Goal: Transaction & Acquisition: Purchase product/service

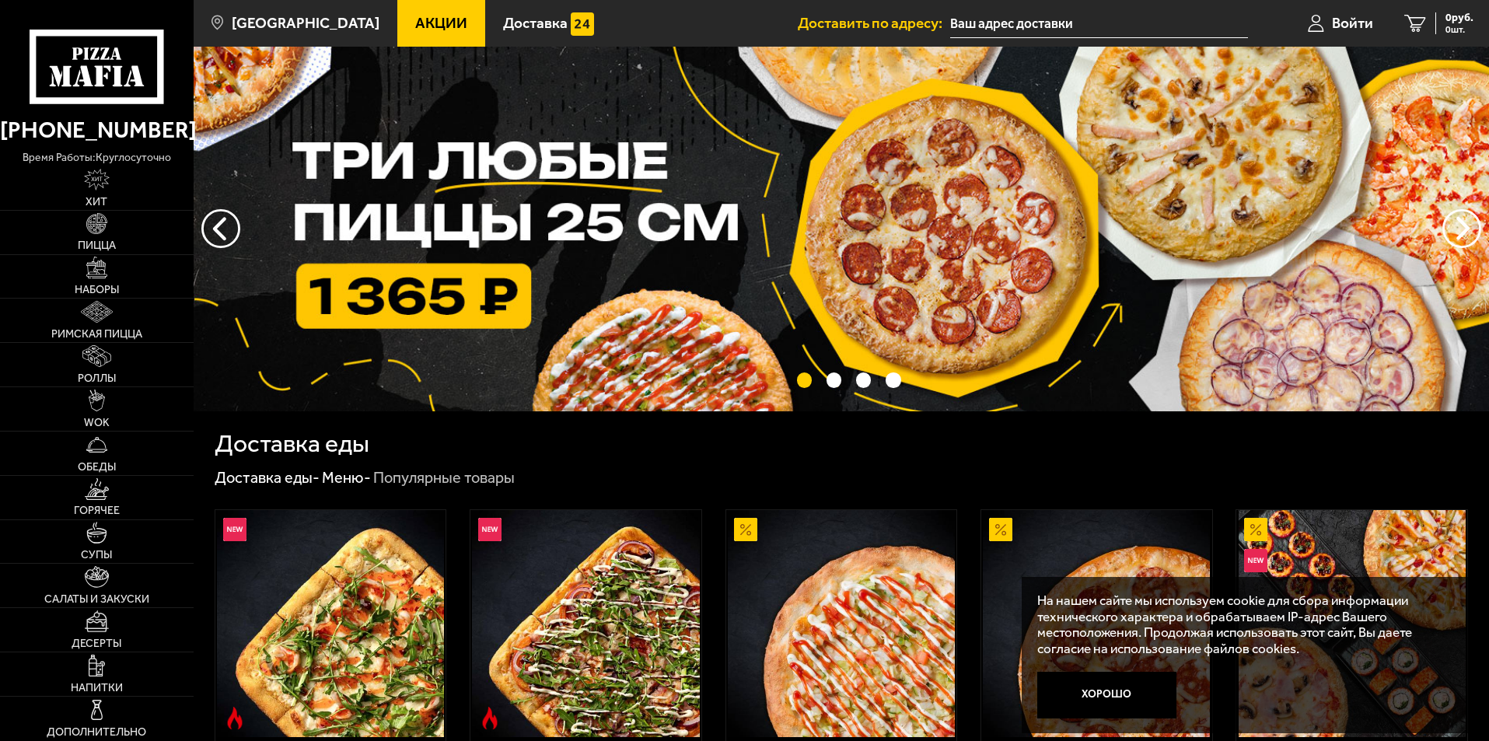
click at [90, 247] on span "Пицца" at bounding box center [97, 245] width 38 height 11
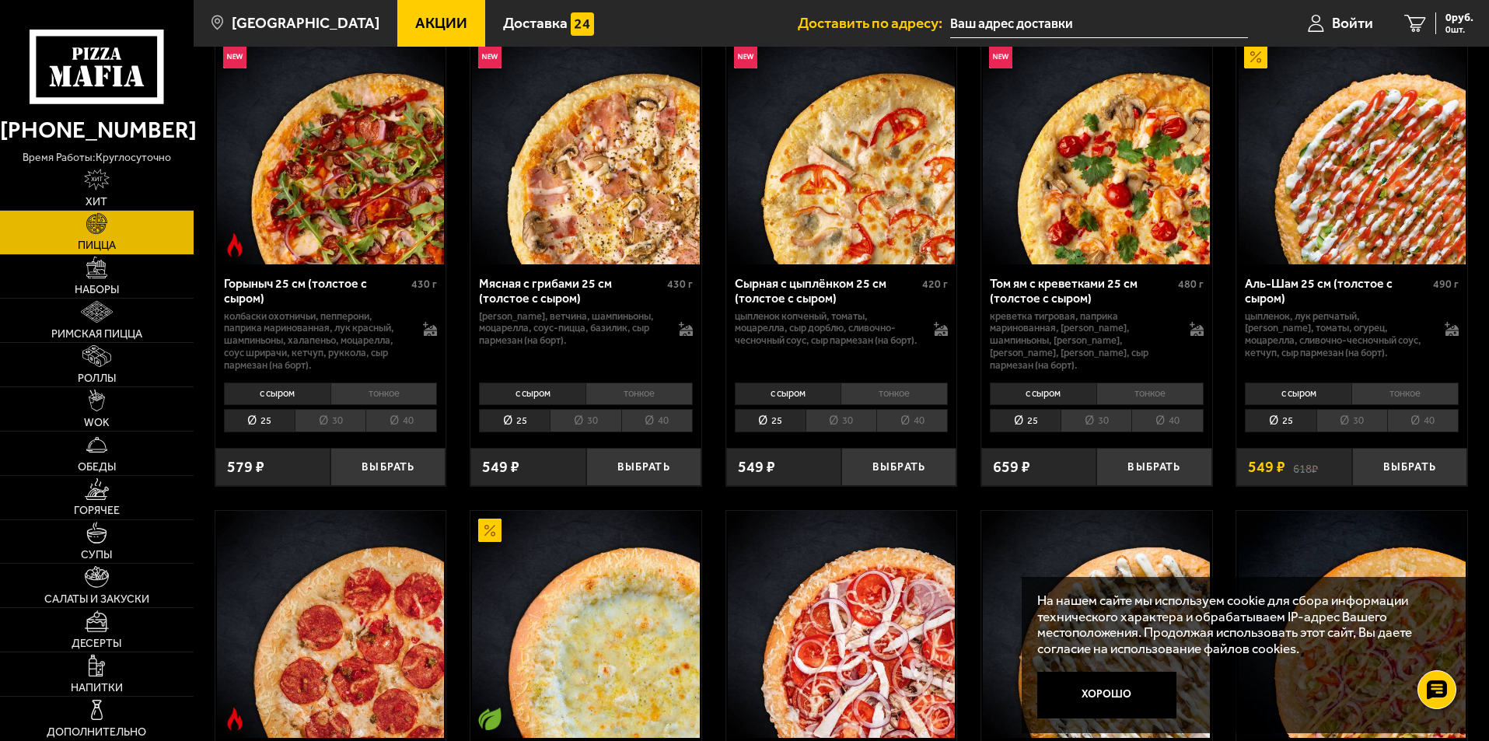
scroll to position [622, 0]
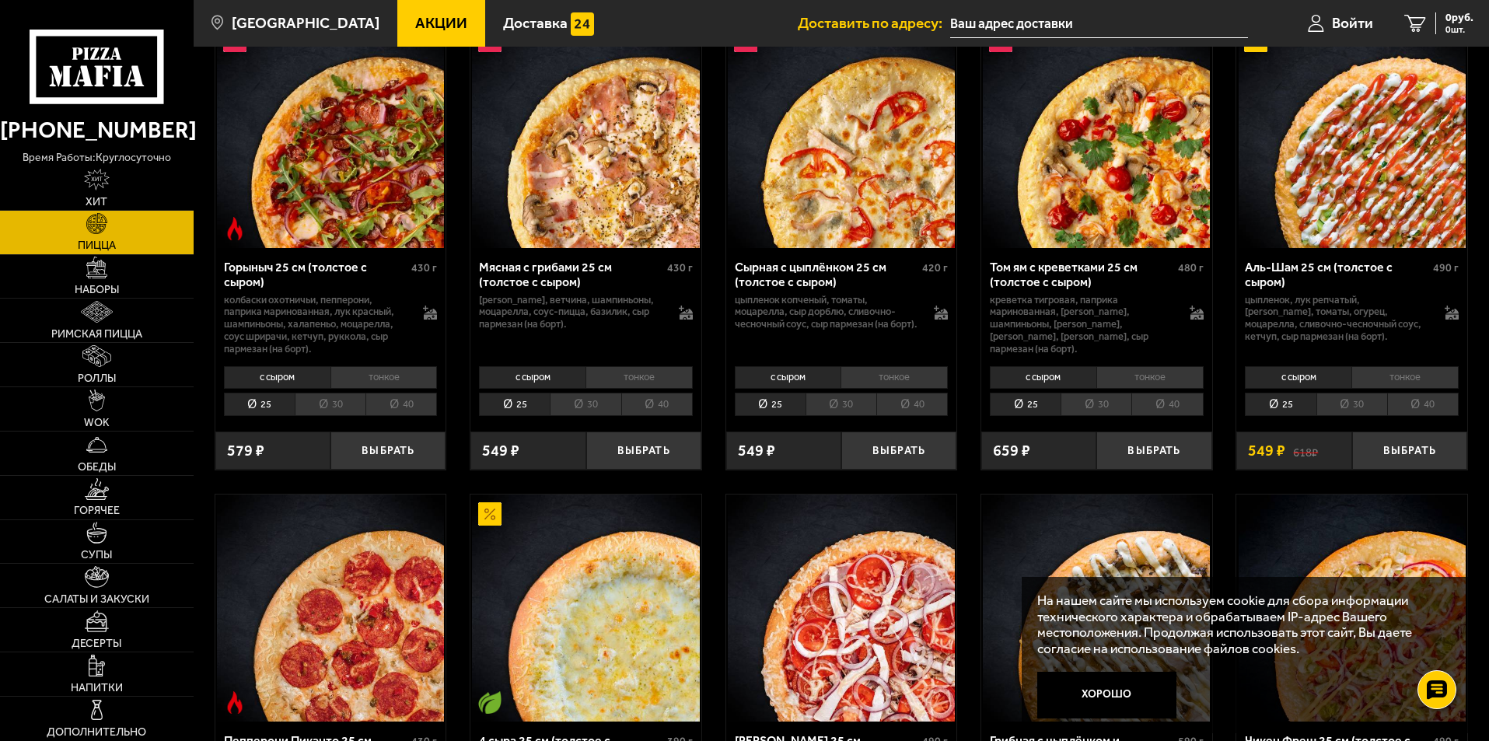
click at [612, 259] on div "Мясная с грибами 25 см (толстое с сыром) 430 г бекон, ветчина, шампиньоны, моца…" at bounding box center [585, 304] width 231 height 113
click at [628, 314] on p "[PERSON_NAME], ветчина, шампиньоны, моцарелла, соус-пицца, базилик, сыр пармеза…" at bounding box center [571, 312] width 184 height 37
click at [585, 181] on img at bounding box center [585, 134] width 227 height 227
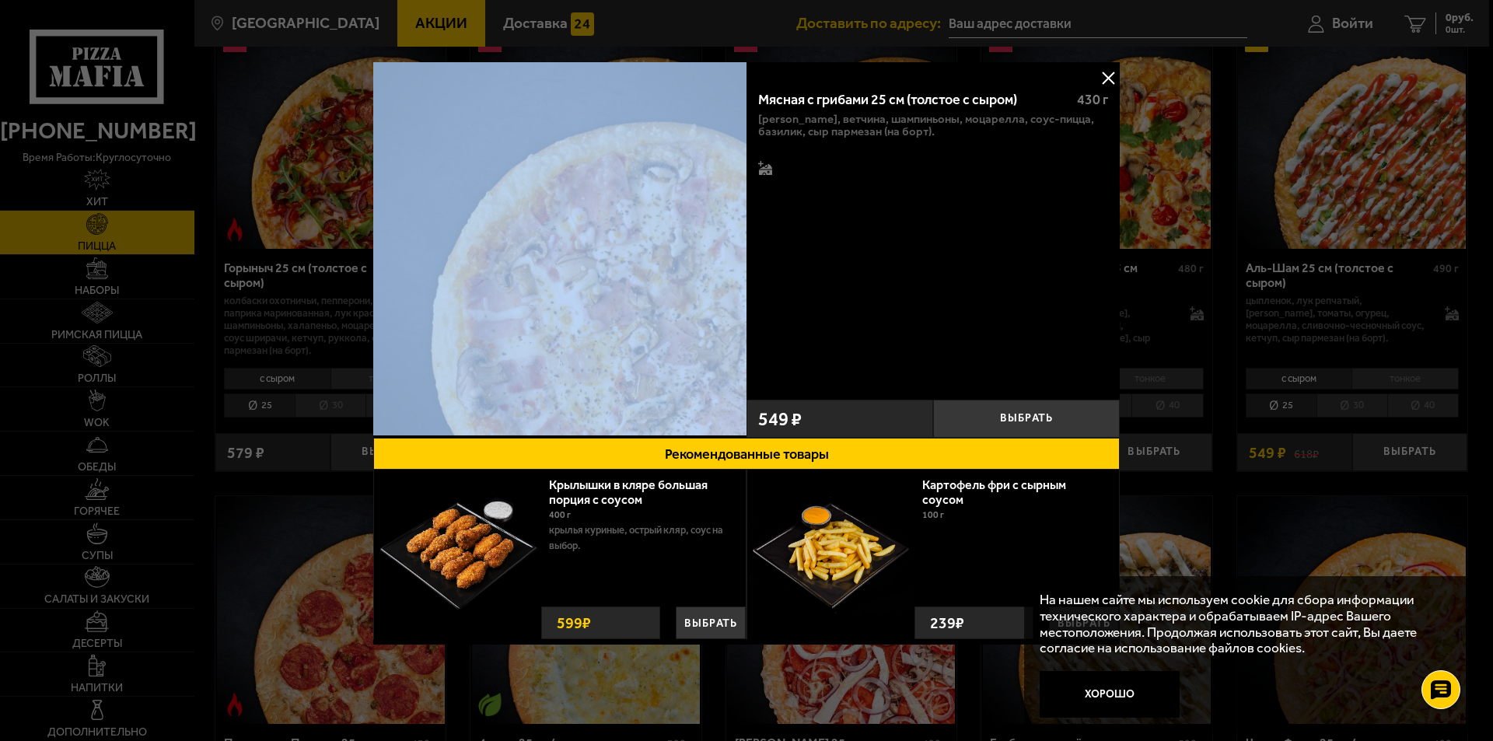
drag, startPoint x: 383, startPoint y: 59, endPoint x: 448, endPoint y: 90, distance: 72.3
click at [1092, 708] on button "Хорошо" at bounding box center [1110, 694] width 140 height 47
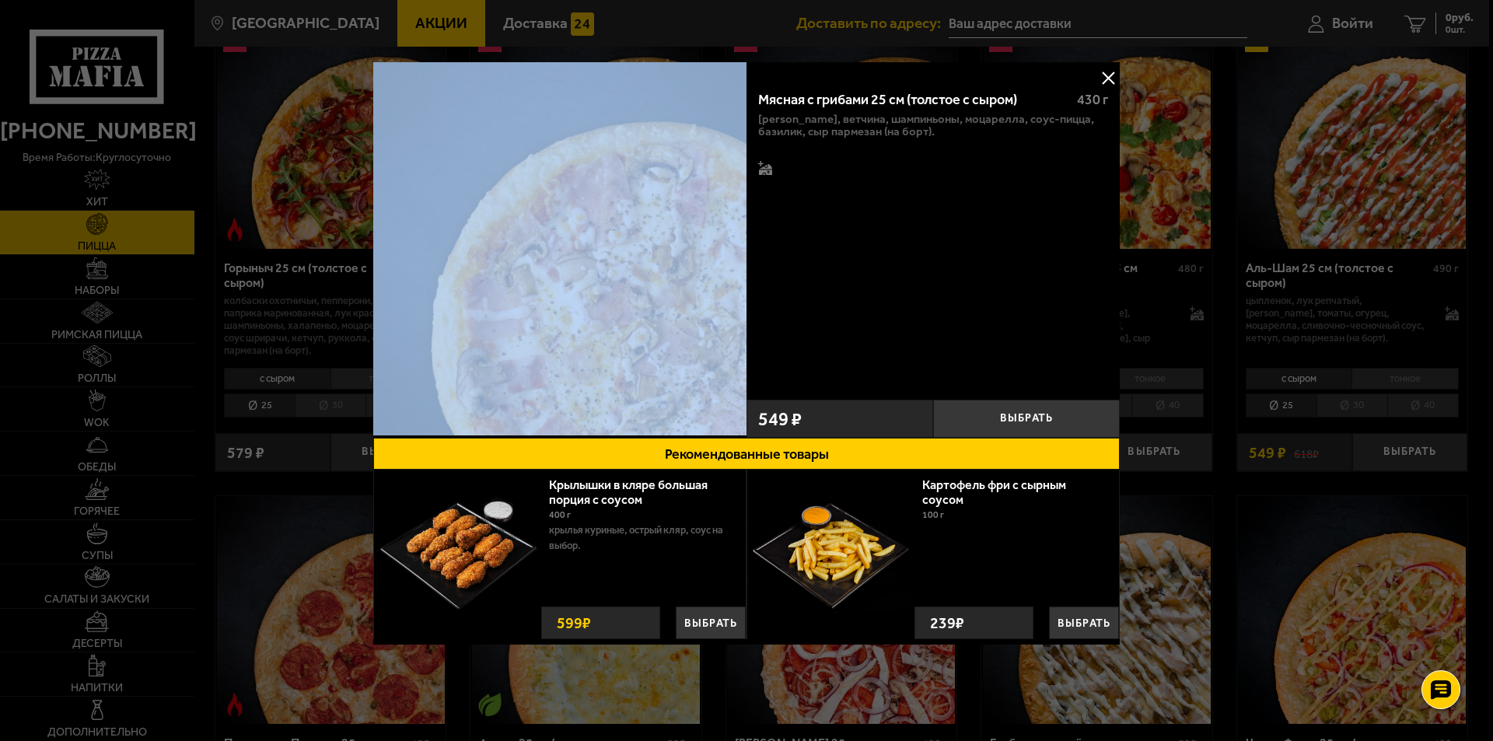
click at [1118, 80] on button at bounding box center [1107, 77] width 23 height 23
